Goal: Information Seeking & Learning: Learn about a topic

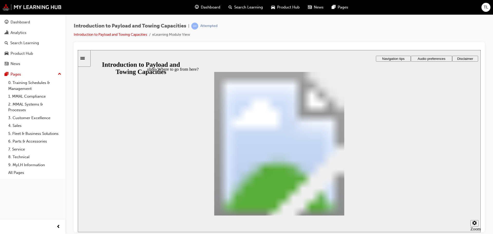
radio input "true"
drag, startPoint x: 322, startPoint y: 180, endPoint x: 256, endPoint y: 125, distance: 85.8
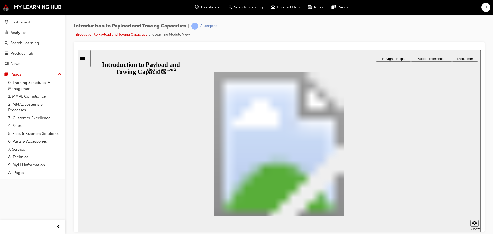
drag, startPoint x: 270, startPoint y: 178, endPoint x: 257, endPoint y: 182, distance: 14.5
drag, startPoint x: 270, startPoint y: 123, endPoint x: 310, endPoint y: 187, distance: 75.4
drag, startPoint x: 281, startPoint y: 164, endPoint x: 287, endPoint y: 179, distance: 15.7
drag, startPoint x: 287, startPoint y: 179, endPoint x: 278, endPoint y: 123, distance: 56.6
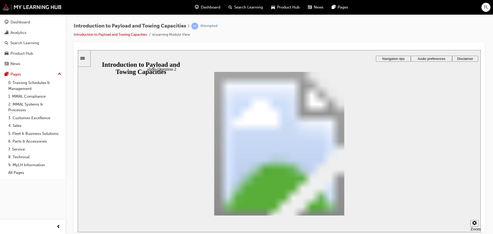
drag, startPoint x: 333, startPoint y: 180, endPoint x: 226, endPoint y: 139, distance: 115.0
drag, startPoint x: 261, startPoint y: 126, endPoint x: 279, endPoint y: 136, distance: 21.0
drag, startPoint x: 234, startPoint y: 141, endPoint x: 266, endPoint y: 184, distance: 53.4
drag, startPoint x: 327, startPoint y: 182, endPoint x: 219, endPoint y: 142, distance: 115.0
drag, startPoint x: 278, startPoint y: 139, endPoint x: 260, endPoint y: 123, distance: 24.1
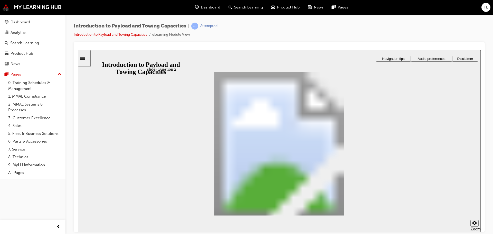
drag, startPoint x: 241, startPoint y: 140, endPoint x: 298, endPoint y: 140, distance: 56.7
drag, startPoint x: 285, startPoint y: 139, endPoint x: 233, endPoint y: 141, distance: 51.3
drag, startPoint x: 335, startPoint y: 165, endPoint x: 283, endPoint y: 139, distance: 57.9
checkbox input "true"
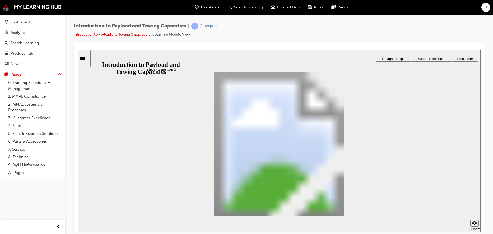
checkbox input "true"
drag, startPoint x: 244, startPoint y: 117, endPoint x: 264, endPoint y: 116, distance: 19.8
drag, startPoint x: 288, startPoint y: 114, endPoint x: 318, endPoint y: 129, distance: 33.4
drag, startPoint x: 275, startPoint y: 112, endPoint x: 311, endPoint y: 149, distance: 51.7
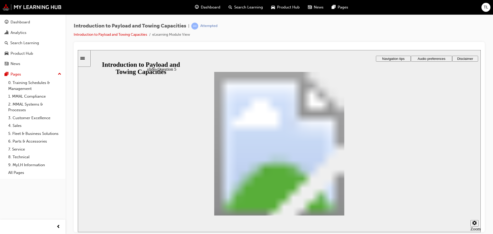
drag, startPoint x: 267, startPoint y: 114, endPoint x: 301, endPoint y: 184, distance: 77.8
drag, startPoint x: 280, startPoint y: 133, endPoint x: 283, endPoint y: 166, distance: 32.9
drag, startPoint x: 268, startPoint y: 115, endPoint x: 288, endPoint y: 134, distance: 27.8
drag, startPoint x: 278, startPoint y: 112, endPoint x: 315, endPoint y: 181, distance: 79.1
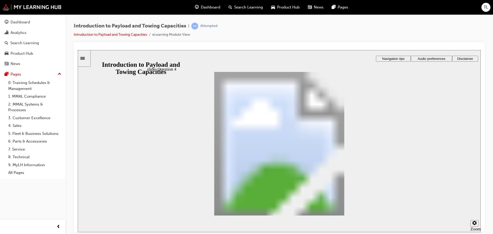
drag, startPoint x: 296, startPoint y: 113, endPoint x: 338, endPoint y: 130, distance: 45.3
drag, startPoint x: 274, startPoint y: 115, endPoint x: 305, endPoint y: 150, distance: 46.4
drag, startPoint x: 289, startPoint y: 115, endPoint x: 324, endPoint y: 170, distance: 64.9
checkbox input "true"
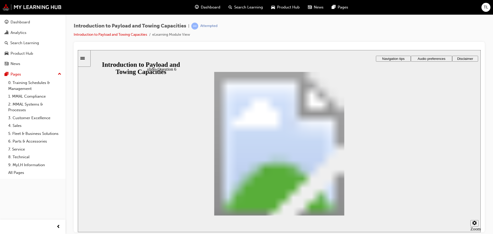
checkbox input "true"
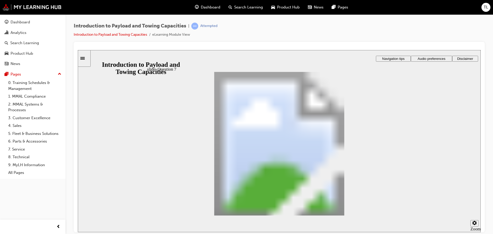
radio input "true"
drag, startPoint x: 193, startPoint y: 152, endPoint x: 399, endPoint y: 195, distance: 210.2
radio input "true"
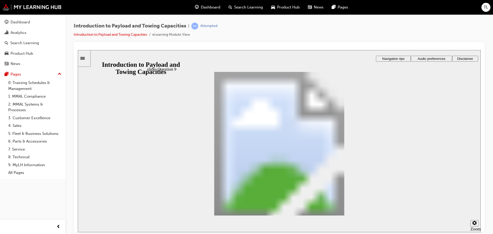
drag, startPoint x: 206, startPoint y: 104, endPoint x: 218, endPoint y: 104, distance: 12.6
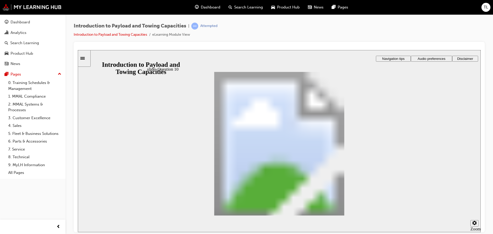
drag, startPoint x: 296, startPoint y: 105, endPoint x: 271, endPoint y: 104, distance: 24.4
radio input "true"
drag, startPoint x: 204, startPoint y: 131, endPoint x: 362, endPoint y: 195, distance: 170.4
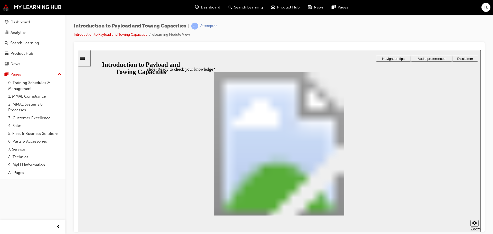
radio input "true"
drag, startPoint x: 191, startPoint y: 144, endPoint x: 401, endPoint y: 204, distance: 218.2
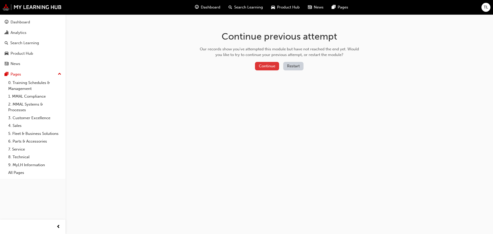
click at [264, 63] on button "Continue" at bounding box center [267, 66] width 24 height 8
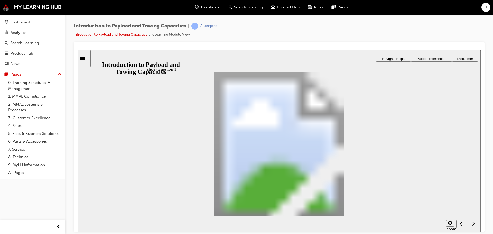
drag, startPoint x: 278, startPoint y: 179, endPoint x: 267, endPoint y: 123, distance: 57.0
drag, startPoint x: 268, startPoint y: 163, endPoint x: 220, endPoint y: 138, distance: 54.0
drag, startPoint x: 238, startPoint y: 140, endPoint x: 305, endPoint y: 141, distance: 67.2
drag, startPoint x: 336, startPoint y: 178, endPoint x: 230, endPoint y: 139, distance: 113.3
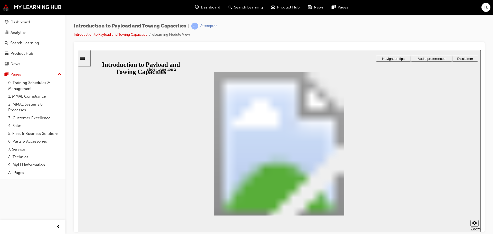
scroll to position [151, 0]
drag, startPoint x: 282, startPoint y: 139, endPoint x: 251, endPoint y: 175, distance: 47.3
drag, startPoint x: 227, startPoint y: 166, endPoint x: 298, endPoint y: 142, distance: 74.2
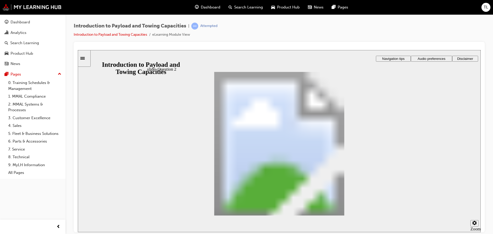
drag, startPoint x: 367, startPoint y: 195, endPoint x: 392, endPoint y: 206, distance: 27.5
checkbox input "true"
click at [246, 27] on div "Introduction to Payload and Towing Capacities | Attempted Introduction to Paylo…" at bounding box center [279, 32] width 411 height 19
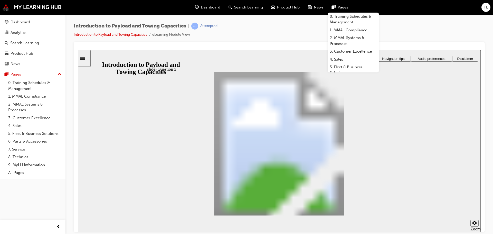
click at [345, 3] on div "Pages" at bounding box center [339, 7] width 25 height 11
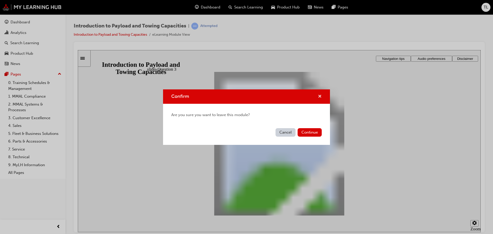
click at [321, 97] on span "cross-icon" at bounding box center [320, 96] width 4 height 5
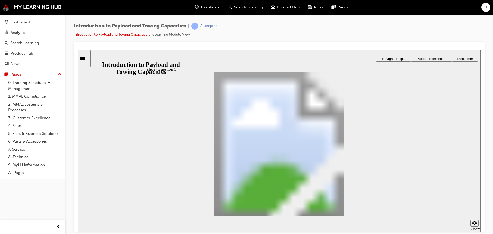
drag, startPoint x: 297, startPoint y: 112, endPoint x: 338, endPoint y: 166, distance: 67.9
drag, startPoint x: 292, startPoint y: 114, endPoint x: 327, endPoint y: 135, distance: 41.5
drag, startPoint x: 259, startPoint y: 117, endPoint x: 301, endPoint y: 191, distance: 85.3
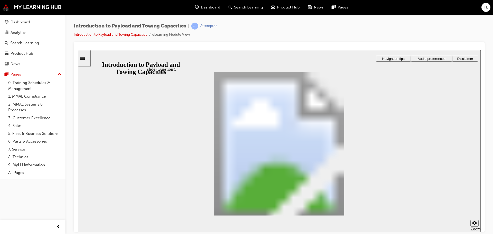
drag, startPoint x: 256, startPoint y: 108, endPoint x: 285, endPoint y: 144, distance: 45.6
drag, startPoint x: 256, startPoint y: 114, endPoint x: 296, endPoint y: 181, distance: 77.9
drag, startPoint x: 264, startPoint y: 112, endPoint x: 285, endPoint y: 113, distance: 21.3
drag, startPoint x: 281, startPoint y: 114, endPoint x: 294, endPoint y: 113, distance: 12.9
drag, startPoint x: 271, startPoint y: 114, endPoint x: 285, endPoint y: 115, distance: 13.6
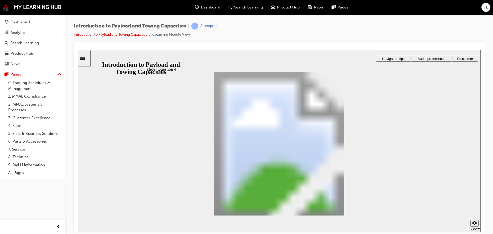
drag, startPoint x: 275, startPoint y: 114, endPoint x: 309, endPoint y: 133, distance: 39.4
drag, startPoint x: 267, startPoint y: 114, endPoint x: 302, endPoint y: 150, distance: 50.6
drag, startPoint x: 251, startPoint y: 109, endPoint x: 283, endPoint y: 161, distance: 61.3
checkbox input "true"
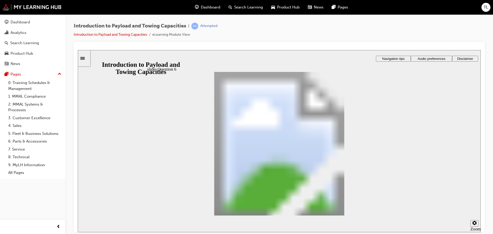
checkbox input "true"
radio input "true"
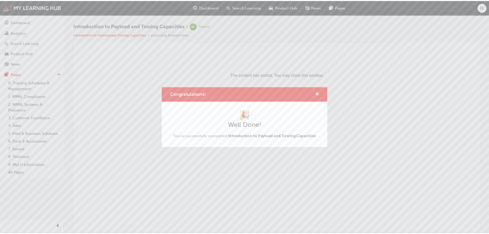
scroll to position [0, 0]
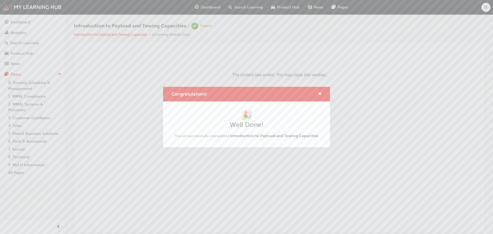
click at [317, 94] on div "Congratulations!" at bounding box center [318, 94] width 8 height 6
click at [318, 94] on span "cross-icon" at bounding box center [320, 94] width 4 height 5
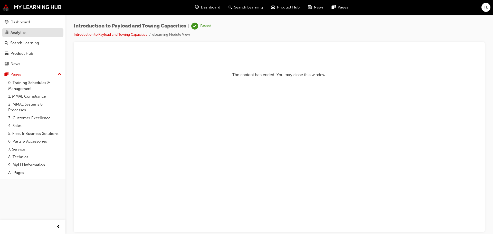
click at [24, 36] on link "Analytics" at bounding box center [32, 32] width 61 height 9
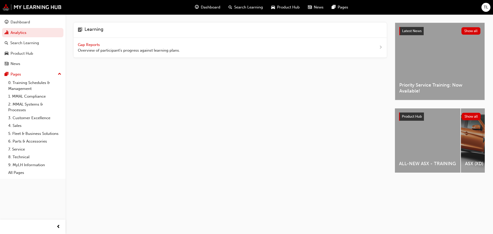
click at [106, 43] on div "Gap Reports Overview of participant's progress against learning plans." at bounding box center [129, 48] width 102 height 12
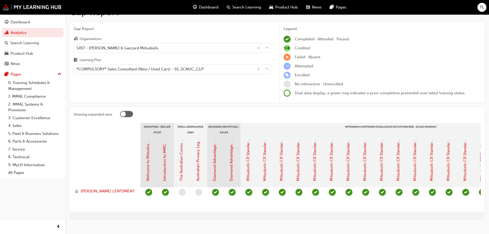
scroll to position [23, 0]
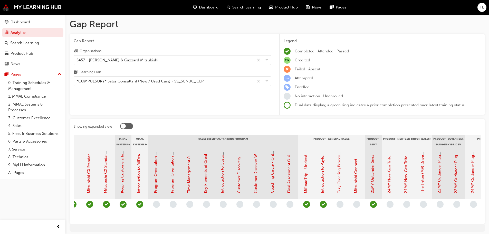
scroll to position [0, 427]
drag, startPoint x: 349, startPoint y: 223, endPoint x: 353, endPoint y: 222, distance: 4.2
click at [351, 223] on div "Showing expanded view Induction - Dealer Staff MMAL Compliance 2024 Diamond Adv…" at bounding box center [277, 171] width 415 height 105
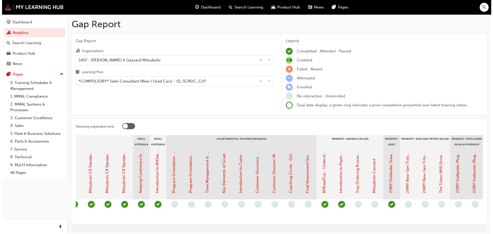
scroll to position [0, 414]
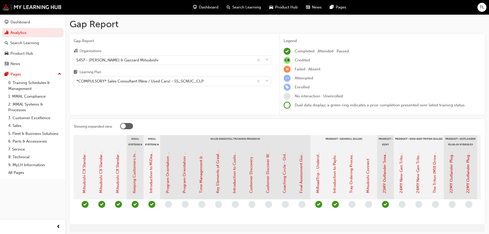
click at [355, 187] on div "Tray Ordering Process Utilising Port of Entry ([PERSON_NAME]) - Video" at bounding box center [352, 173] width 17 height 51
click at [352, 187] on link "Tray Ordering Process Utilising Port of Entry ([PERSON_NAME]) - Video" at bounding box center [351, 129] width 5 height 127
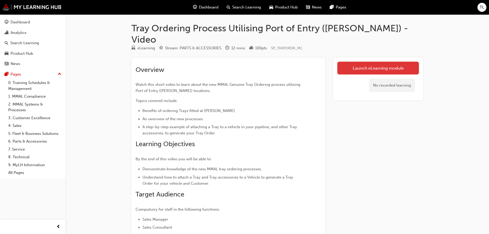
click at [357, 62] on link "Launch eLearning module" at bounding box center [378, 68] width 82 height 13
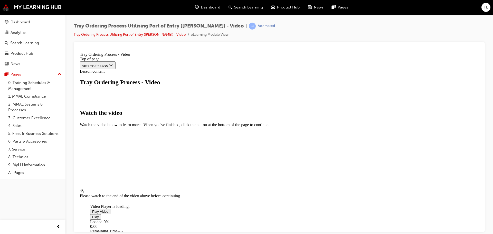
click at [92, 209] on span "Video player" at bounding box center [92, 211] width 0 height 4
drag, startPoint x: 186, startPoint y: 196, endPoint x: 200, endPoint y: 196, distance: 13.6
click at [200, 219] on div "Loaded : 17.92% 02:50 01:59" at bounding box center [333, 226] width 487 height 14
drag, startPoint x: 216, startPoint y: 194, endPoint x: 327, endPoint y: 195, distance: 111.1
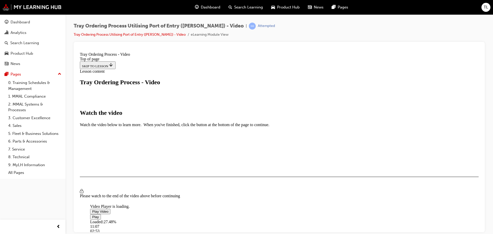
click at [327, 219] on div "Loaded : 27.48% 11:07 02:53" at bounding box center [333, 226] width 487 height 14
drag, startPoint x: 328, startPoint y: 196, endPoint x: 338, endPoint y: 195, distance: 10.5
click at [130, 193] on div "I HAVE WATCHED THIS VIDEO" at bounding box center [106, 191] width 48 height 4
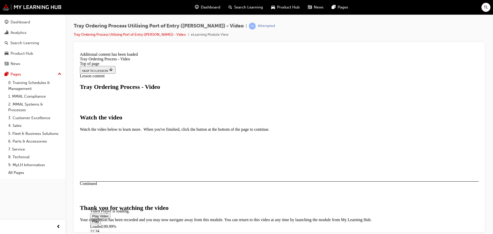
scroll to position [163, 0]
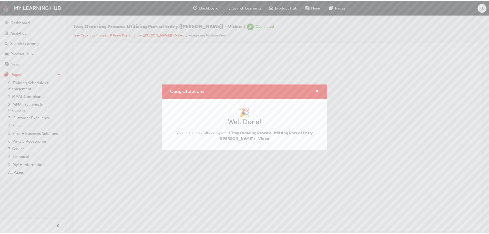
scroll to position [0, 0]
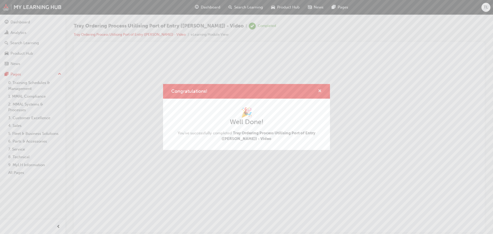
click at [320, 92] on span "cross-icon" at bounding box center [320, 91] width 4 height 5
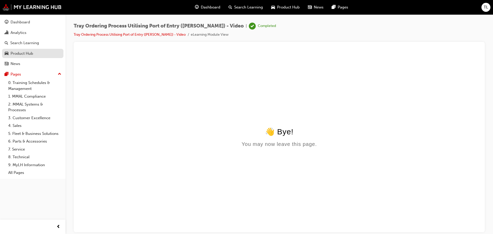
click at [7, 51] on span "car-icon" at bounding box center [7, 53] width 4 height 5
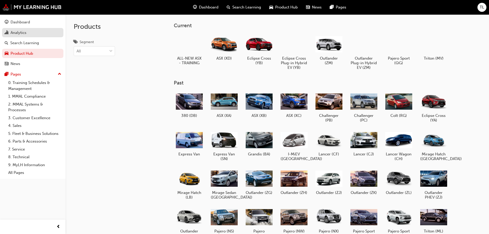
click at [19, 29] on link "Analytics" at bounding box center [32, 32] width 61 height 9
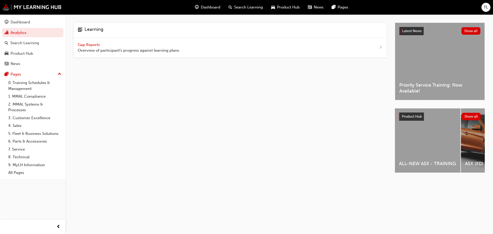
click at [82, 48] on span "Overview of participant's progress against learning plans." at bounding box center [129, 50] width 102 height 6
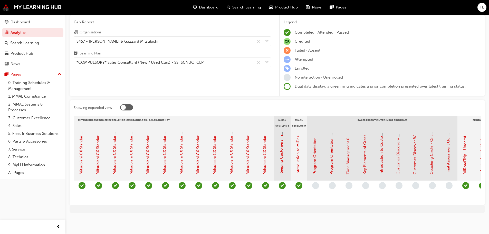
scroll to position [0, 267]
drag, startPoint x: 330, startPoint y: 201, endPoint x: 379, endPoint y: 197, distance: 49.4
click at [379, 197] on section "Induction - Dealer Staff MMAL Compliance 2024 Diamond Advantage - Sales Mitsubi…" at bounding box center [277, 158] width 407 height 85
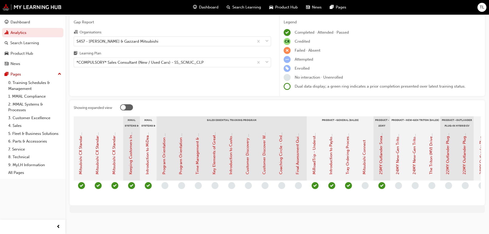
scroll to position [0, 422]
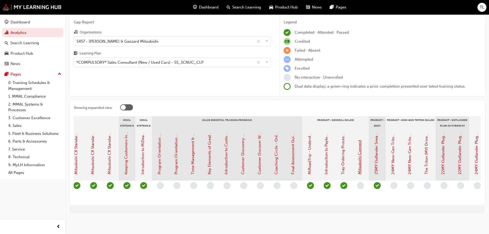
click at [360, 168] on link "Mitsubishi Connect" at bounding box center [359, 157] width 5 height 34
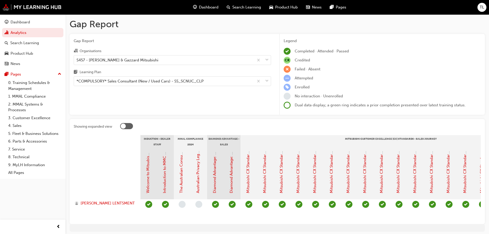
scroll to position [23, 0]
